Goal: Book appointment/travel/reservation

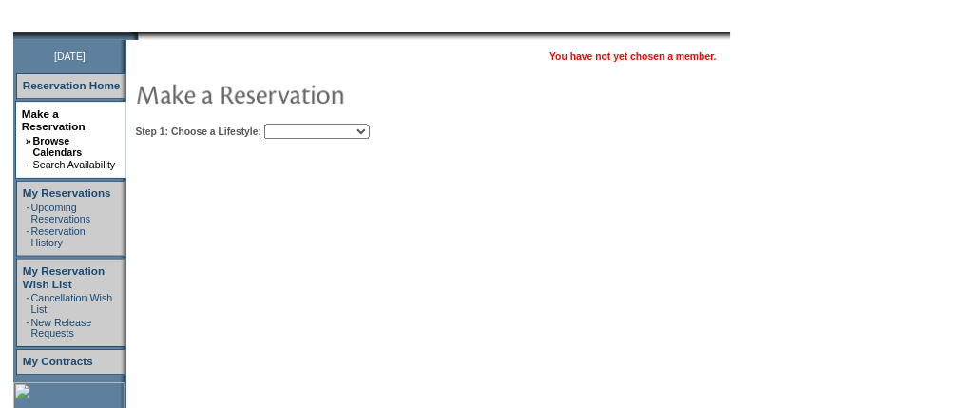
scroll to position [228, 0]
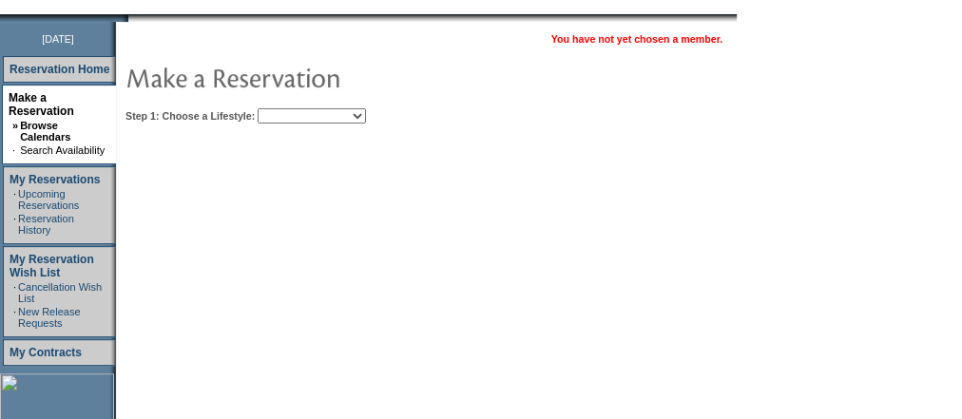
click at [354, 115] on select "Beach Leisure Metropolitan Mountain OIAL for Adventure OIAL for Couples OIAL fo…" at bounding box center [312, 115] width 108 height 15
select select "Mountain"
click at [290, 108] on select "Beach Leisure Metropolitan Mountain OIAL for Adventure OIAL for Couples OIAL fo…" at bounding box center [312, 115] width 108 height 15
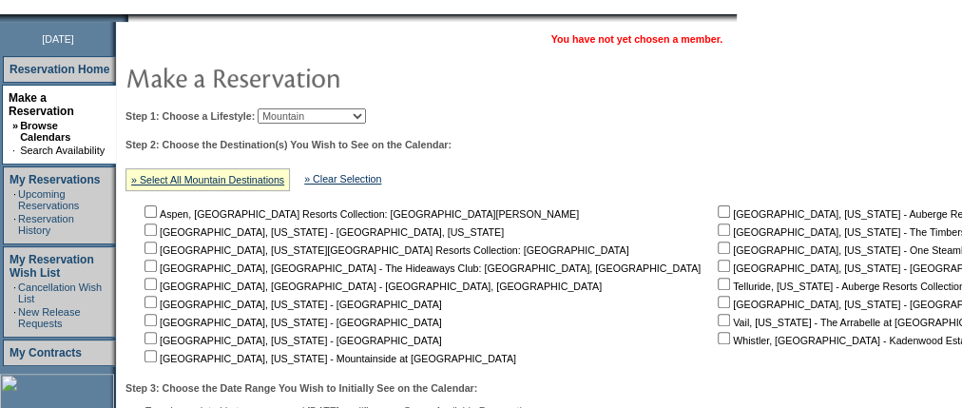
click at [157, 225] on input "checkbox" at bounding box center [151, 230] width 12 height 12
checkbox input "true"
click at [718, 320] on input "checkbox" at bounding box center [724, 320] width 12 height 12
checkbox input "true"
click at [718, 250] on input "checkbox" at bounding box center [724, 248] width 12 height 12
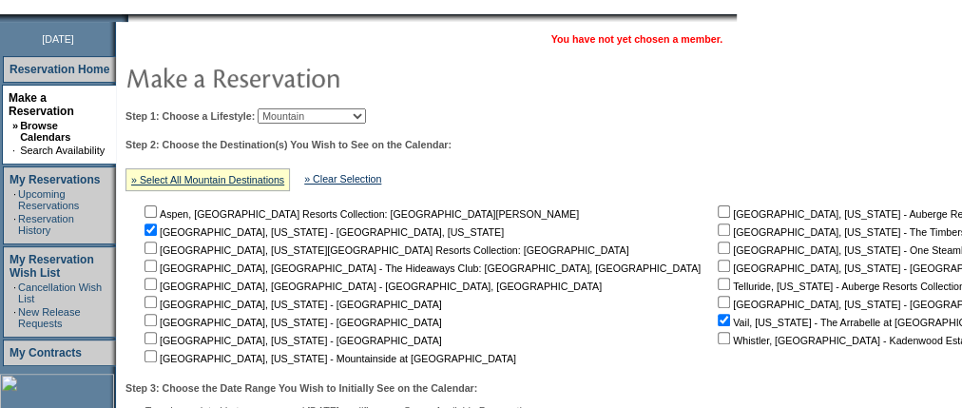
checkbox input "true"
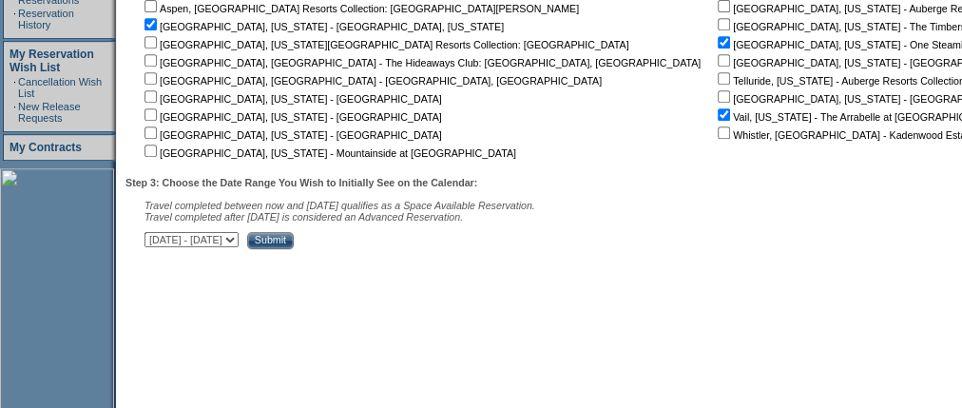
scroll to position [457, 0]
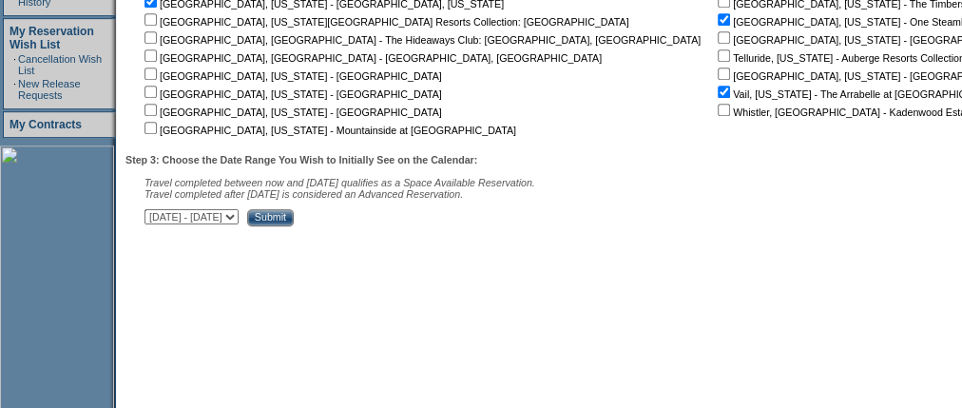
click at [294, 222] on input "Submit" at bounding box center [270, 217] width 47 height 17
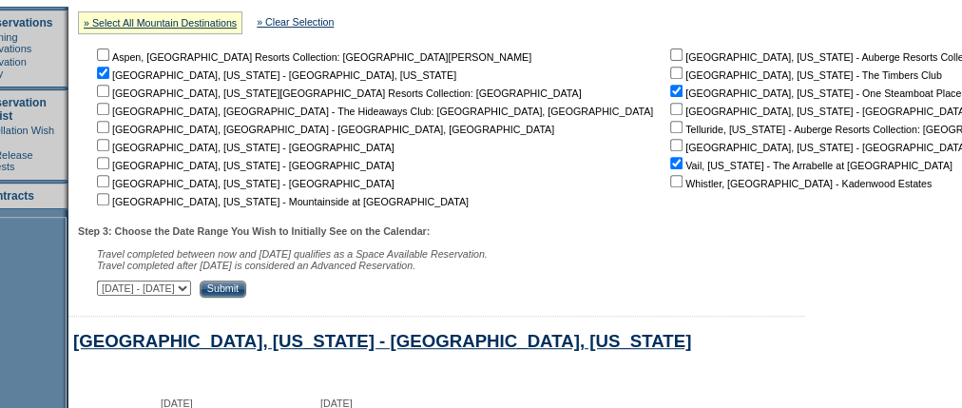
scroll to position [214, 48]
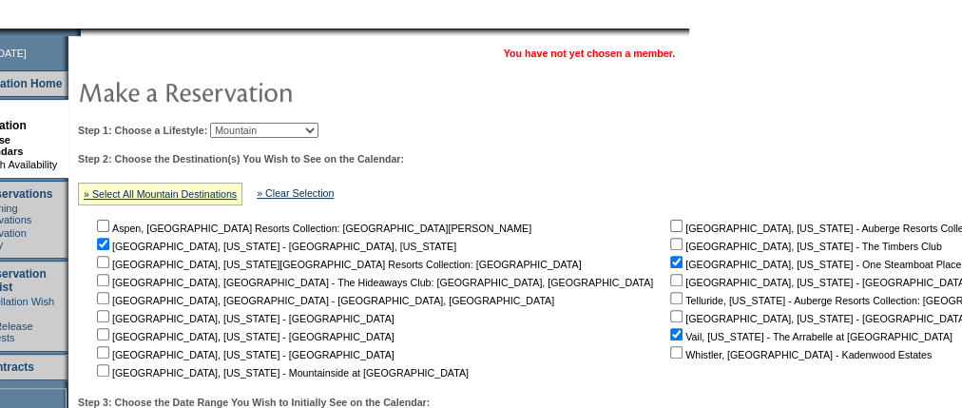
click at [319, 127] on select "Beach Leisure Metropolitan Mountain OIAL for Adventure OIAL for Couples OIAL fo…" at bounding box center [264, 130] width 108 height 15
select select "Metropolitan"
click at [242, 123] on select "Beach Leisure Metropolitan Mountain OIAL for Adventure OIAL for Couples OIAL fo…" at bounding box center [264, 130] width 108 height 15
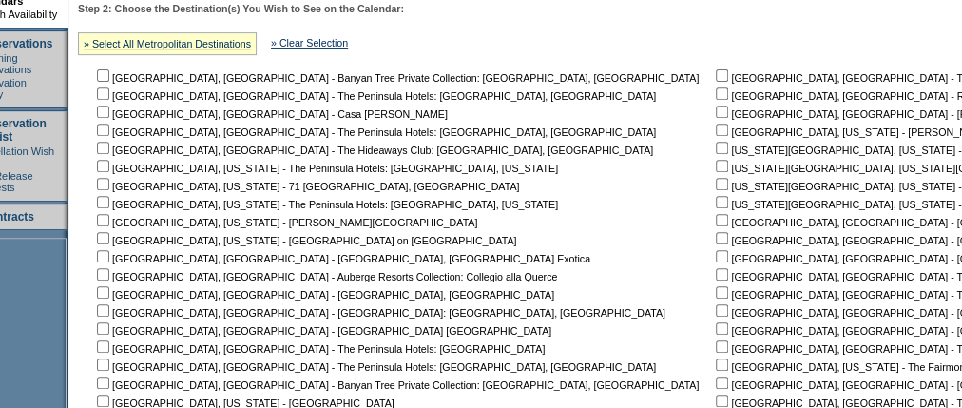
scroll to position [442, 48]
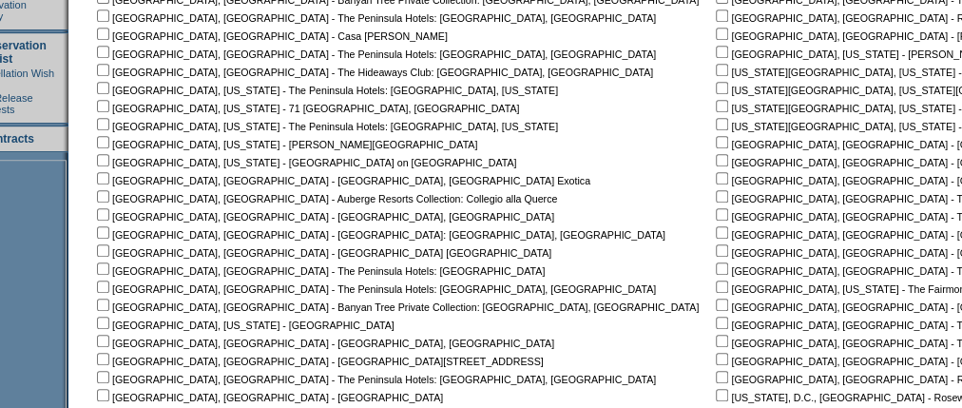
click at [716, 122] on input "checkbox" at bounding box center [722, 124] width 12 height 12
checkbox input "true"
click at [716, 83] on input "checkbox" at bounding box center [722, 88] width 12 height 12
checkbox input "true"
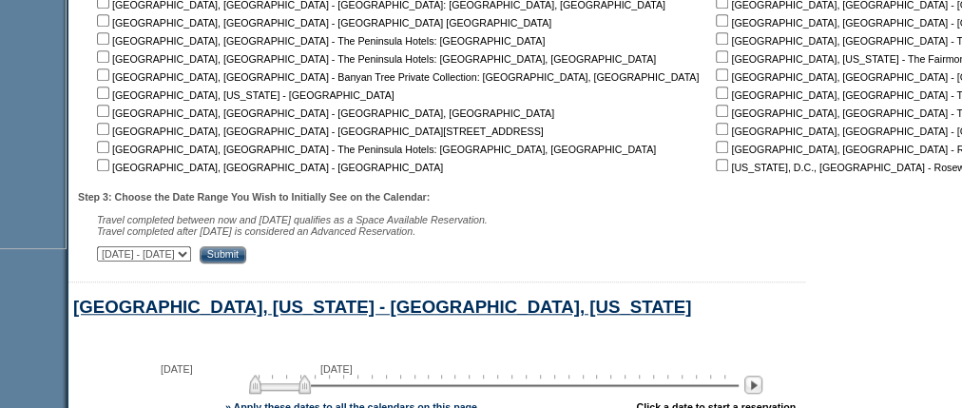
scroll to position [823, 48]
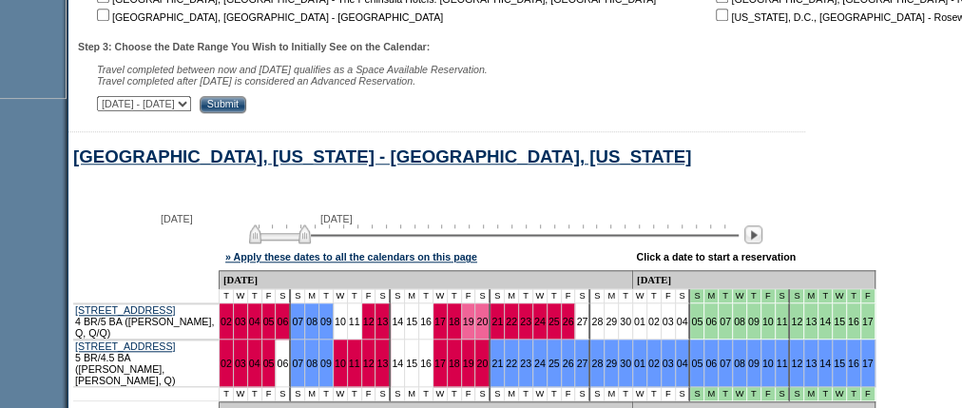
click at [246, 107] on input "Submit" at bounding box center [223, 104] width 47 height 17
